Goal: Transaction & Acquisition: Subscribe to service/newsletter

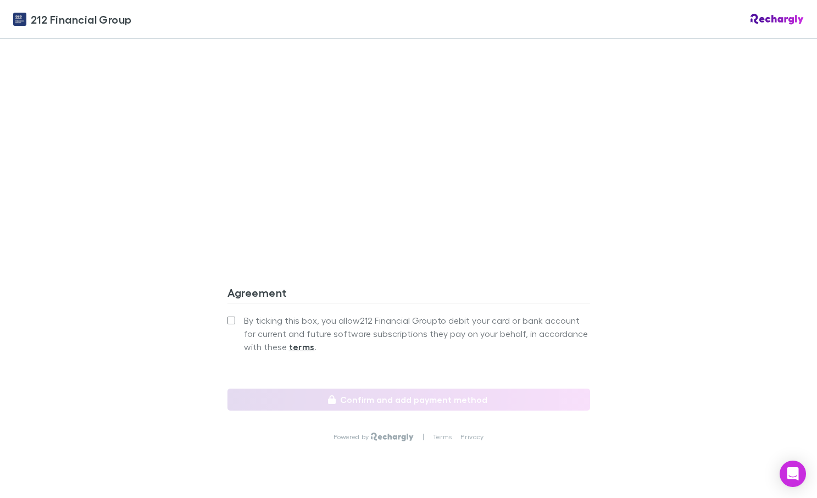
scroll to position [920, 0]
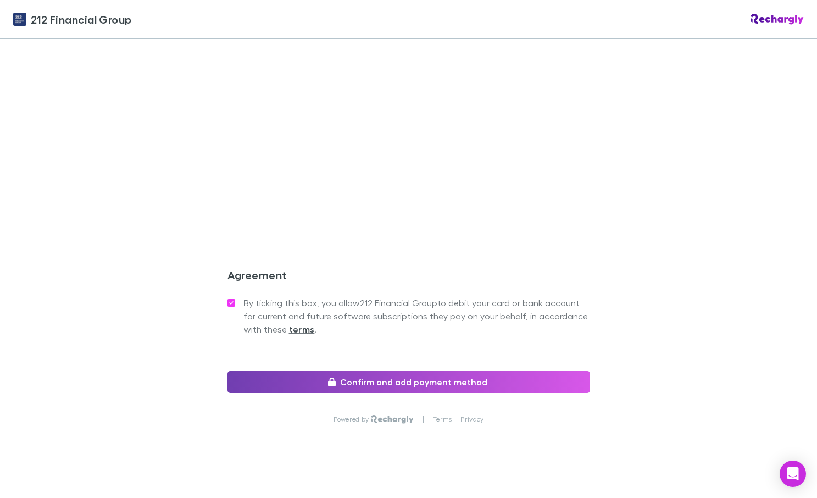
click at [346, 371] on button "Confirm and add payment method" at bounding box center [409, 382] width 363 height 22
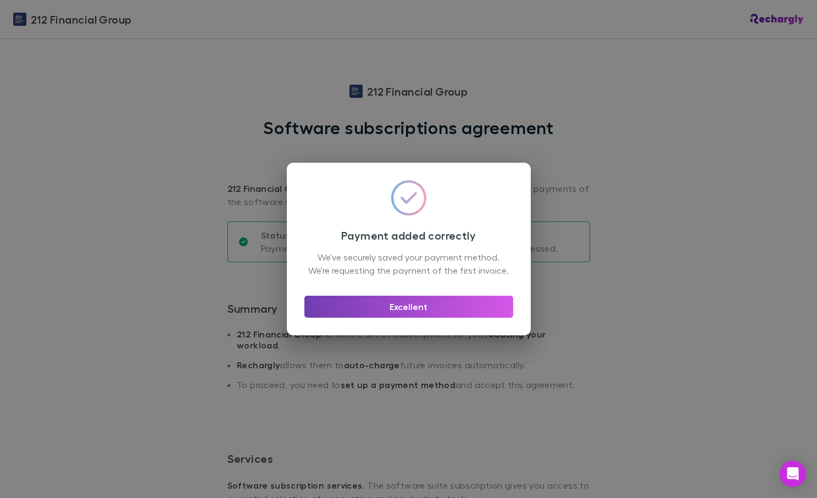
click at [415, 312] on button "Excellent" at bounding box center [408, 307] width 209 height 22
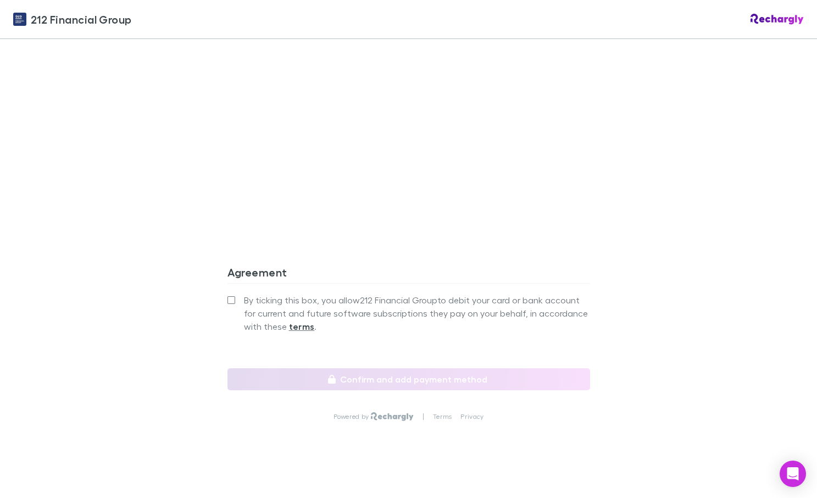
scroll to position [922, 0]
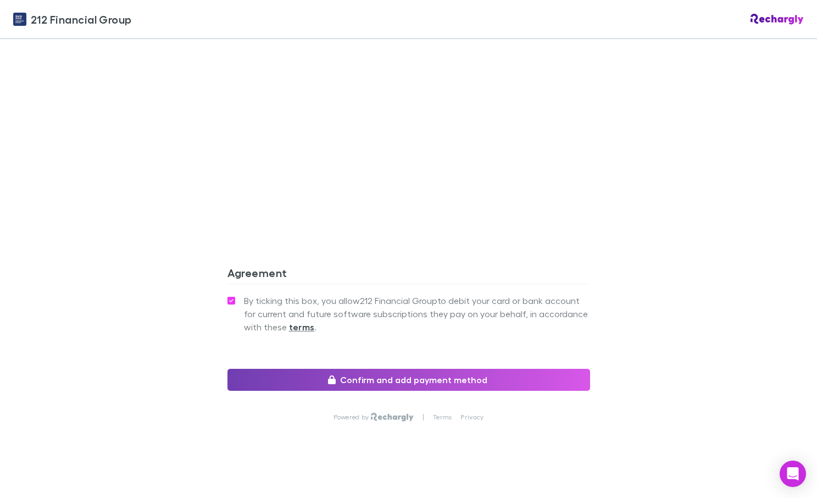
click at [344, 369] on button "Confirm and add payment method" at bounding box center [409, 380] width 363 height 22
